Goal: Information Seeking & Learning: Find specific fact

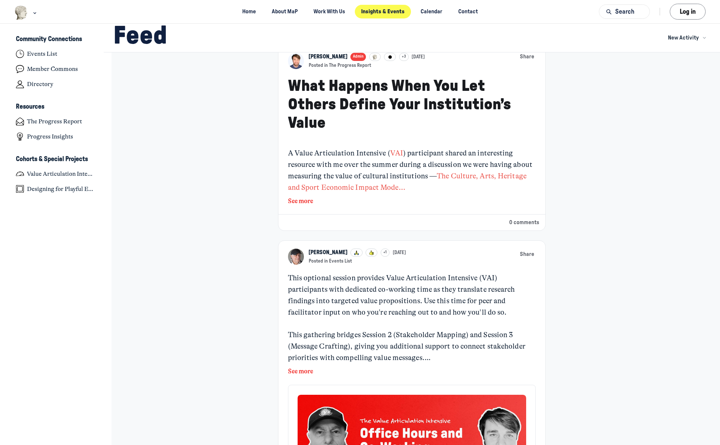
scroll to position [91, 0]
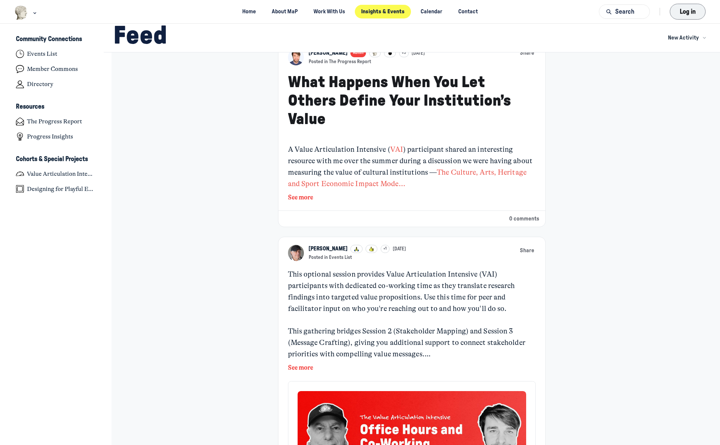
click at [692, 13] on button "Log in" at bounding box center [688, 12] width 36 height 16
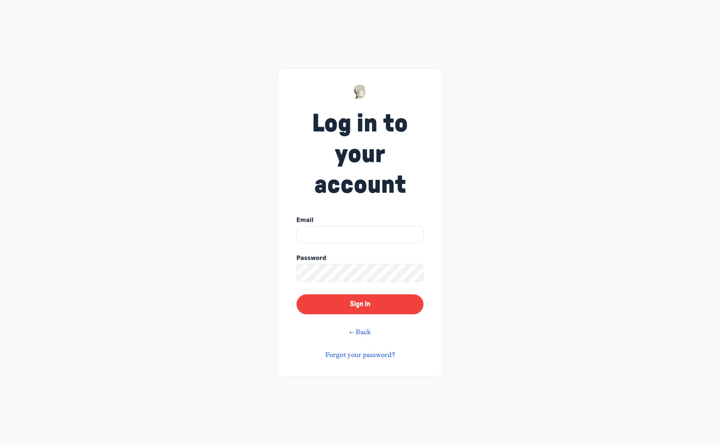
click at [362, 235] on input "Email" at bounding box center [360, 235] width 127 height 18
type input "tamara@swiftwingstudio.com"
click at [352, 308] on button "Sign In" at bounding box center [360, 304] width 127 height 20
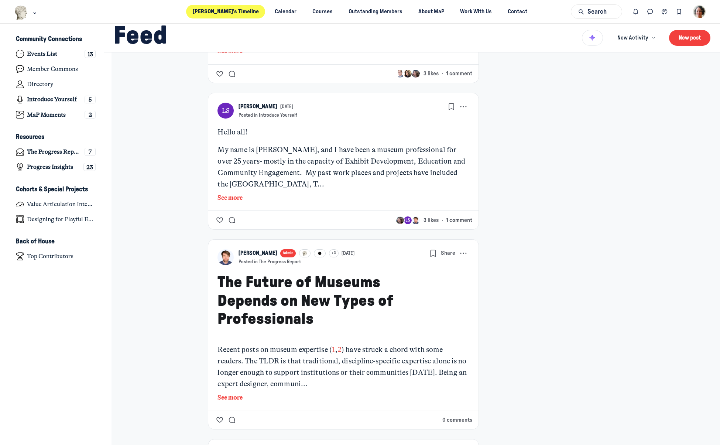
scroll to position [2859, 0]
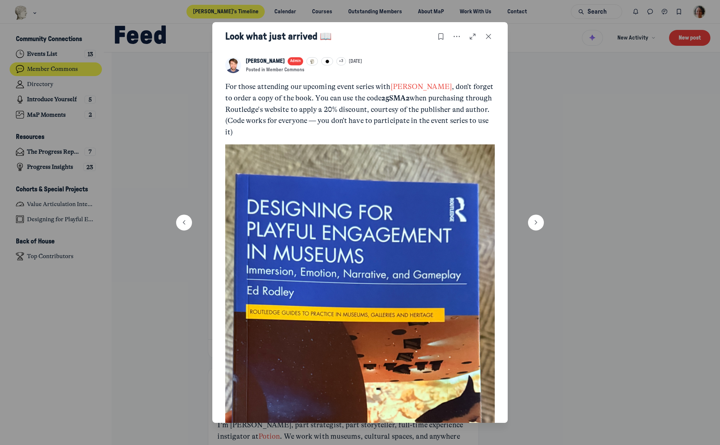
drag, startPoint x: 489, startPoint y: 33, endPoint x: 625, endPoint y: 120, distance: 161.7
click at [625, 120] on div "Look what just arrived 📖 KB Kyle Bowen Admin +3 Jul 22 Posted in Member Commons…" at bounding box center [360, 222] width 720 height 445
drag, startPoint x: 492, startPoint y: 31, endPoint x: 485, endPoint y: 150, distance: 119.6
click at [485, 150] on div "Look what just arrived 📖 KB Kyle Bowen Admin +3 Jul 22 Posted in Member Commons…" at bounding box center [360, 222] width 296 height 401
drag, startPoint x: 356, startPoint y: 98, endPoint x: 383, endPoint y: 97, distance: 27.3
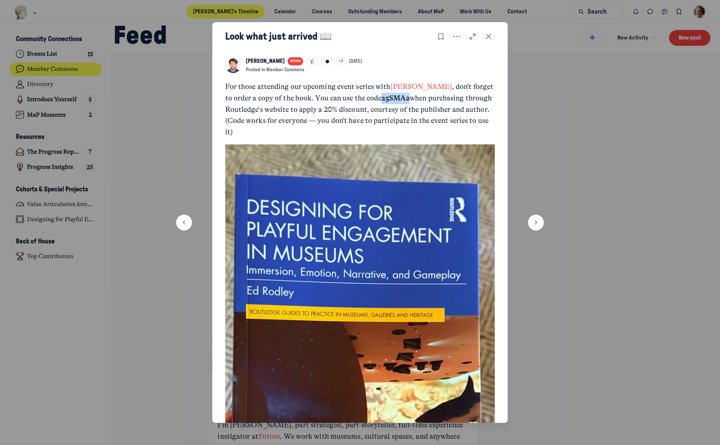
click at [384, 97] on p "For those attending our upcoming event series with Ed Rodley , don’t forget to …" at bounding box center [360, 109] width 270 height 57
copy strong "25SMA2"
click at [486, 35] on icon "Close post" at bounding box center [488, 37] width 7 height 8
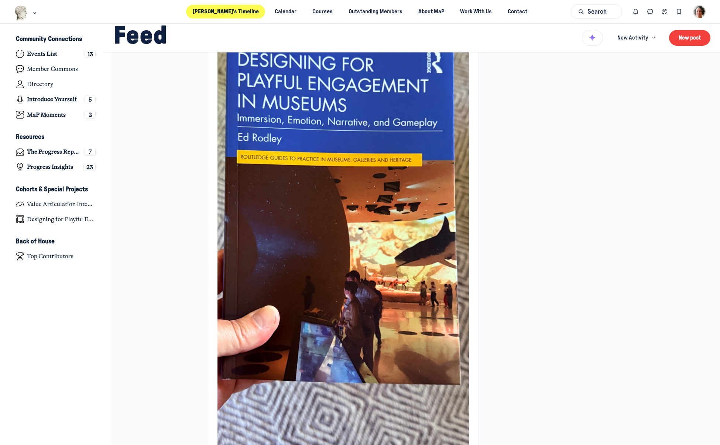
scroll to position [2738, 0]
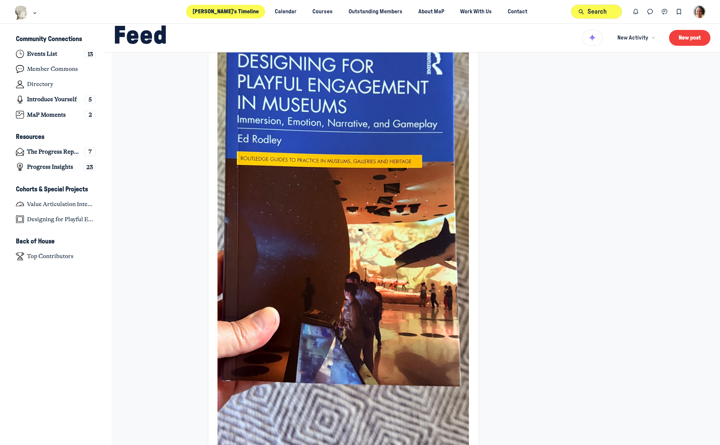
click at [593, 11] on button "Search" at bounding box center [596, 11] width 51 height 14
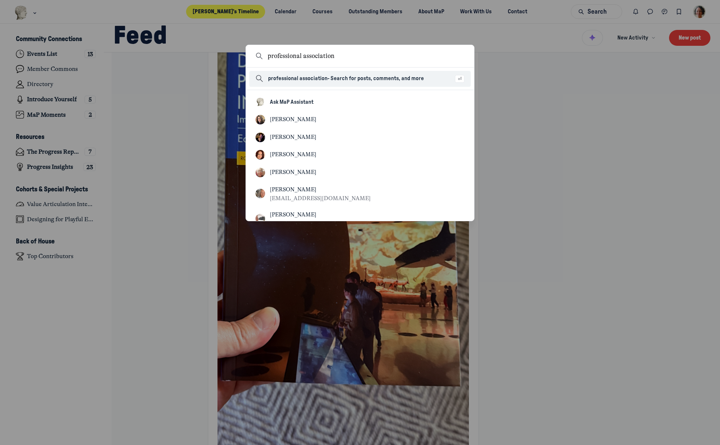
type input "professional association"
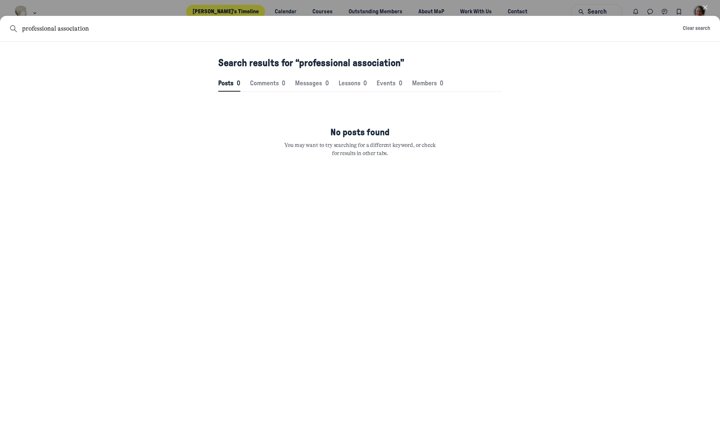
scroll to position [1006, 2226]
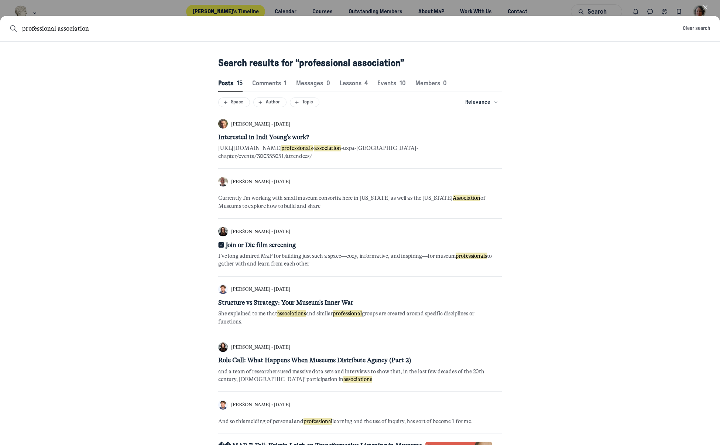
click at [303, 300] on span "S t r u c t u r e v s S t r a t e g y : Y o u r M u s e u m ' s I n n e r W a r" at bounding box center [285, 302] width 135 height 7
click at [672, 315] on div "KK Kinsey Katchka • Apr 19 2024 I n t e r e s t e d i n I n d i Y o u n g ' s w…" at bounding box center [360, 278] width 720 height 336
click at [547, 218] on div "KK Kinsey Katchka • Apr 19 2024 I n t e r e s t e d i n I n d i Y o u n g ' s w…" at bounding box center [360, 278] width 720 height 336
click at [191, 315] on div "KK Kinsey Katchka • Apr 19 2024 I n t e r e s t e d i n I n d i Y o u n g ' s w…" at bounding box center [360, 278] width 720 height 336
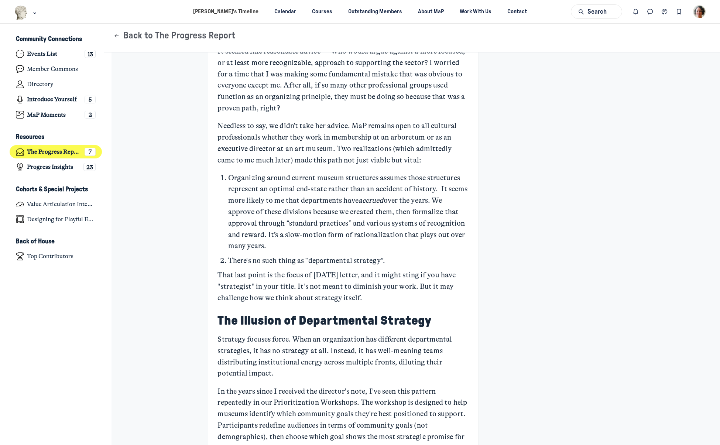
scroll to position [226, 0]
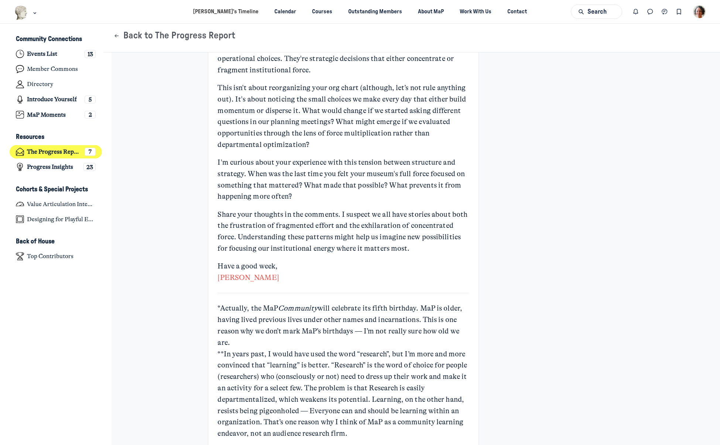
scroll to position [2390, 0]
